Goal: Navigation & Orientation: Find specific page/section

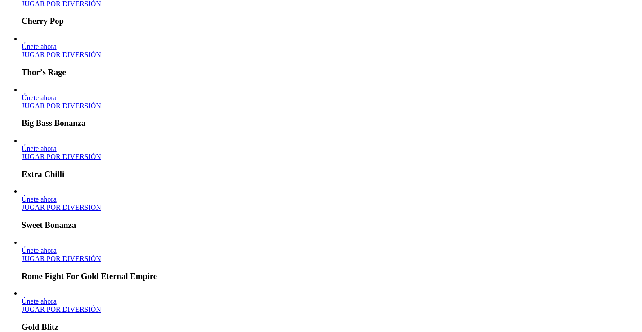
scroll to position [446, 0]
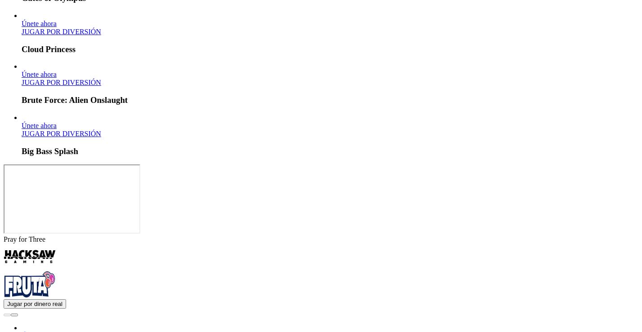
scroll to position [1895, 0]
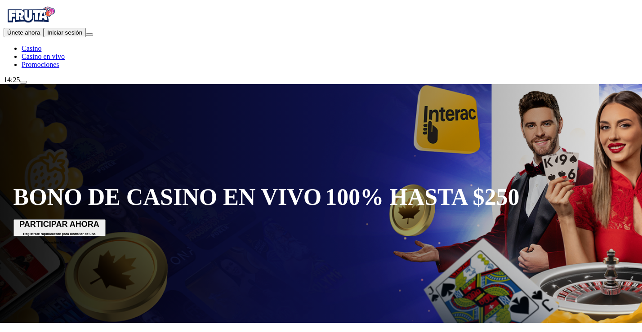
click at [41, 52] on span "Casino" at bounding box center [32, 49] width 20 height 8
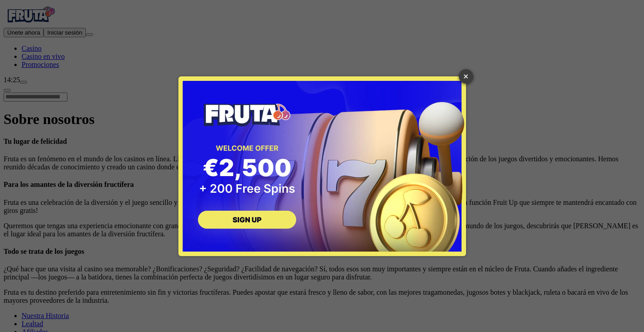
click at [469, 77] on link "×" at bounding box center [466, 76] width 14 height 14
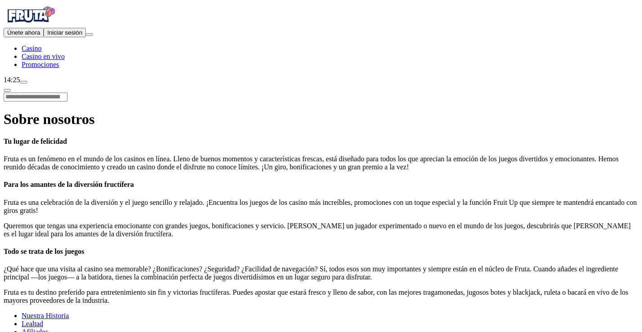
click at [7, 90] on span "chevron-left icon" at bounding box center [7, 90] width 0 height 0
